Goal: Navigation & Orientation: Find specific page/section

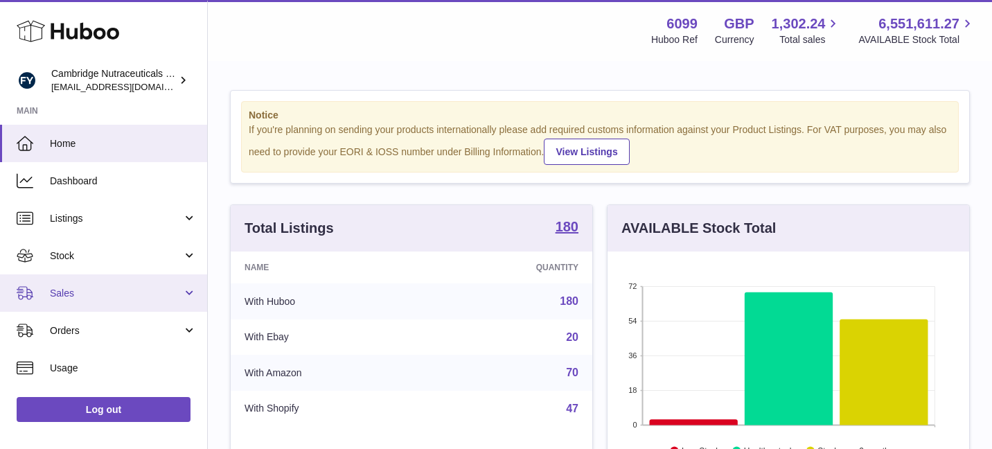
click at [138, 297] on span "Sales" at bounding box center [116, 293] width 132 height 13
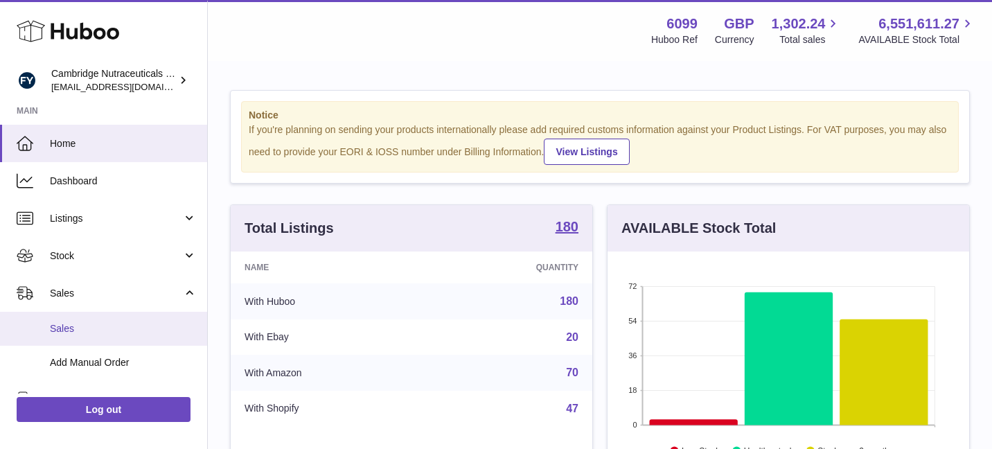
click at [140, 342] on link "Sales" at bounding box center [103, 329] width 207 height 34
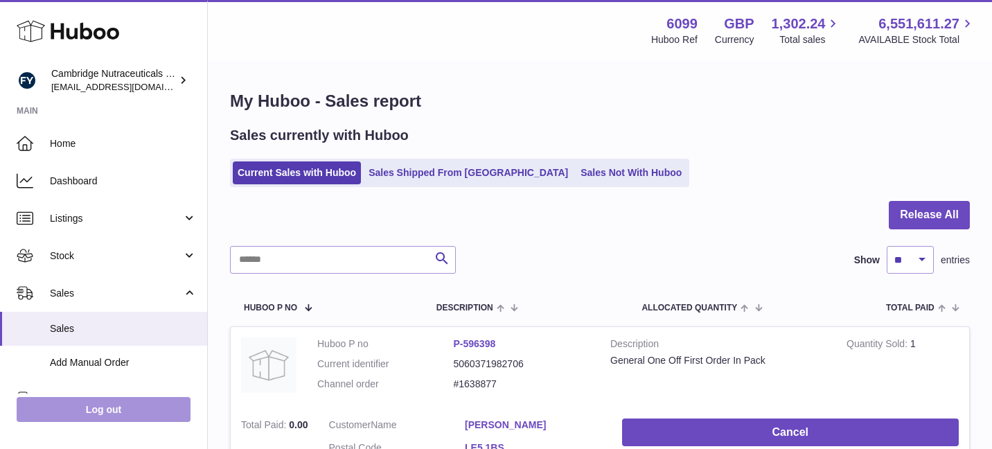
click at [129, 407] on link "Log out" at bounding box center [104, 409] width 174 height 25
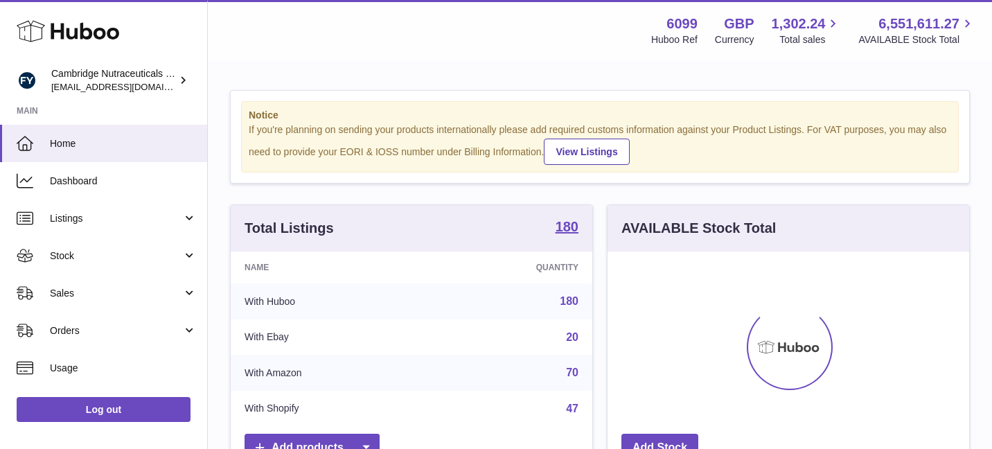
scroll to position [216, 362]
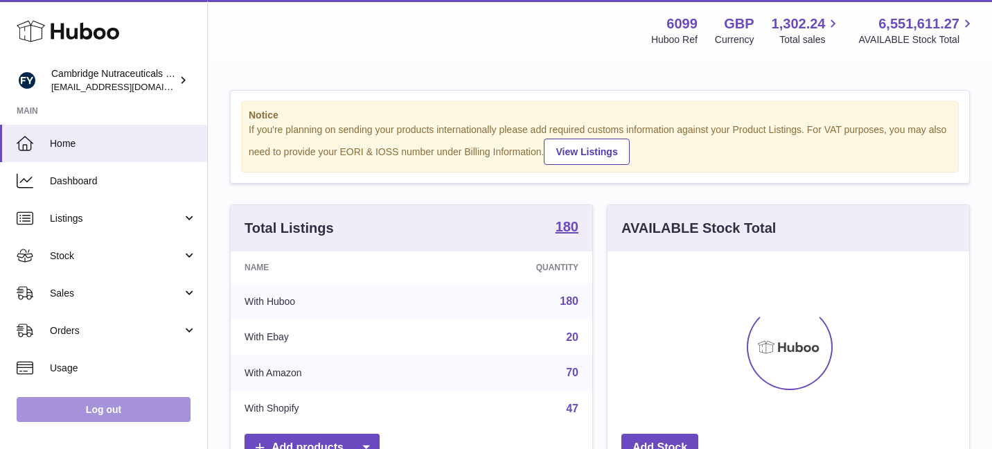
click at [127, 409] on link "Log out" at bounding box center [104, 409] width 174 height 25
